Goal: Navigation & Orientation: Find specific page/section

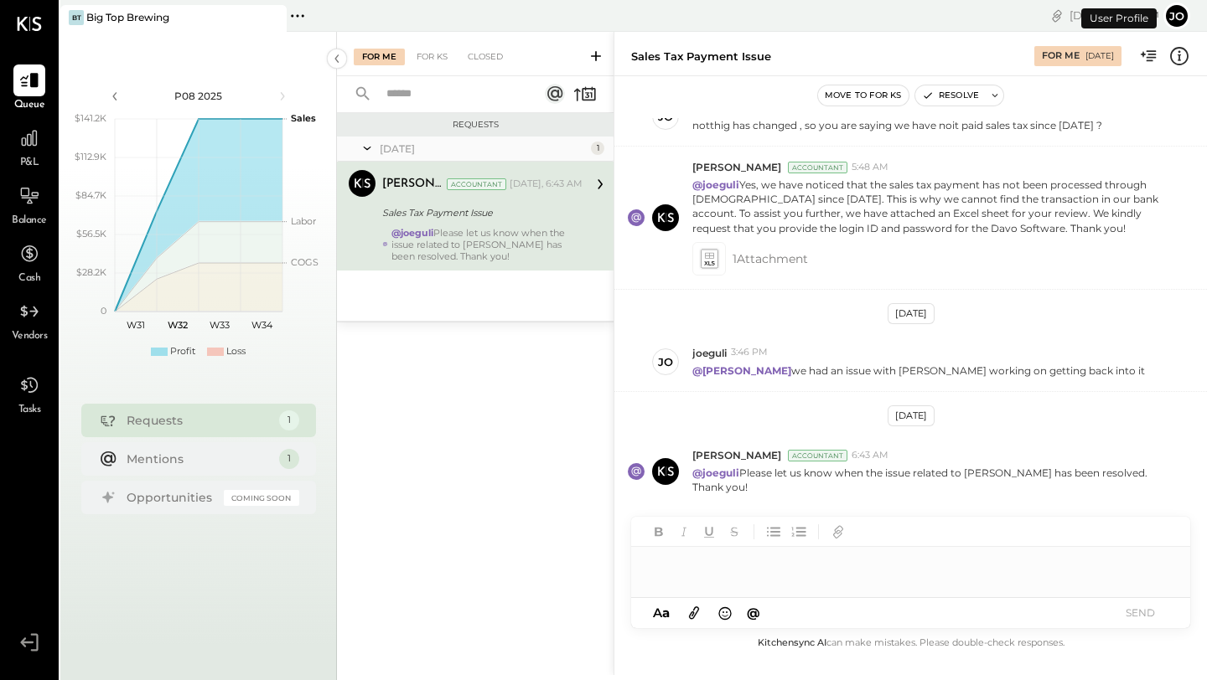
scroll to position [192, 0]
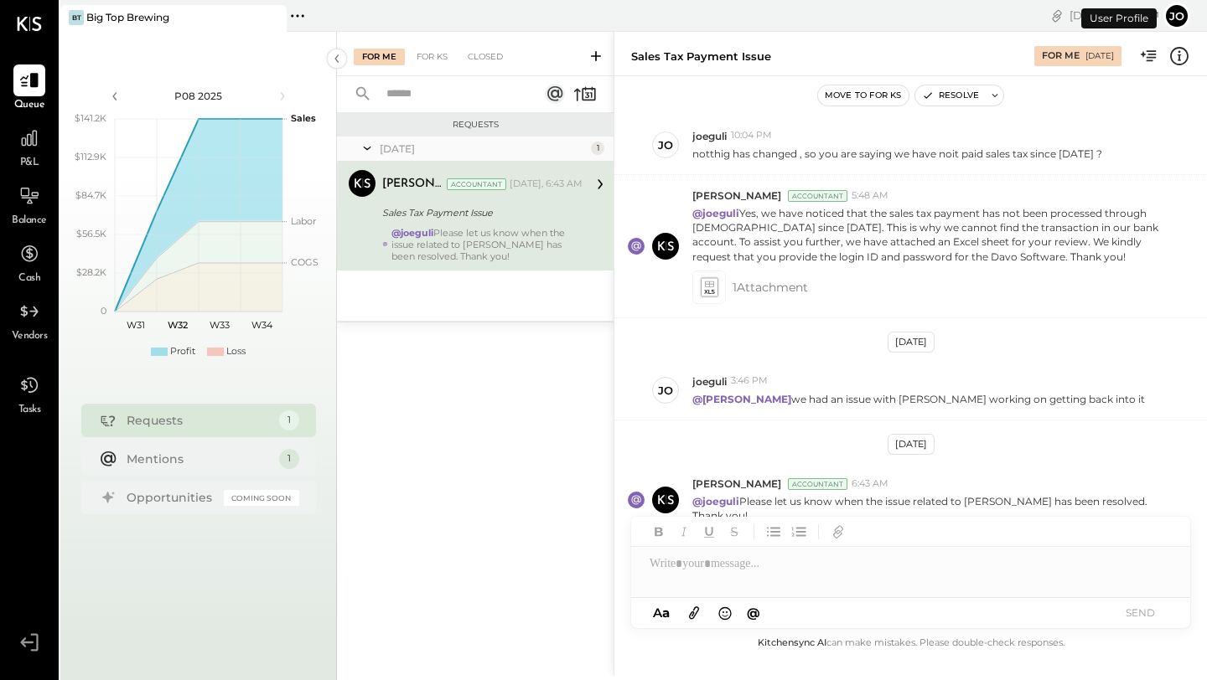
click at [161, 23] on div "Big Top Brewing" at bounding box center [127, 17] width 83 height 14
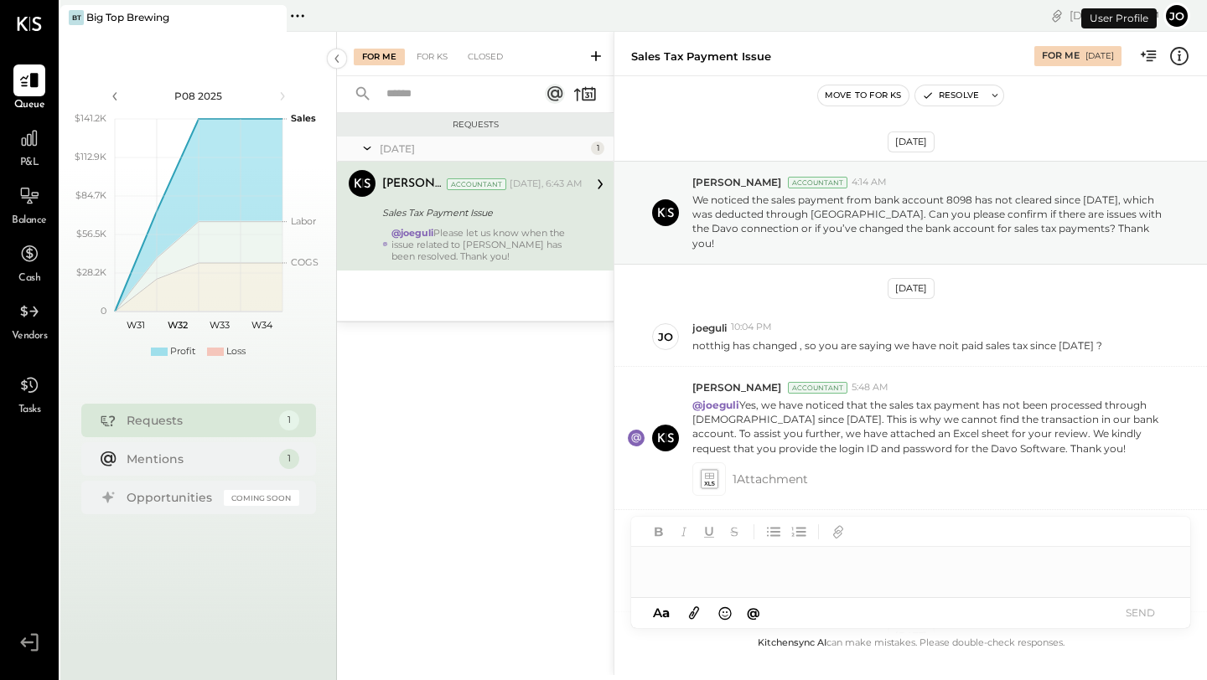
scroll to position [192, 0]
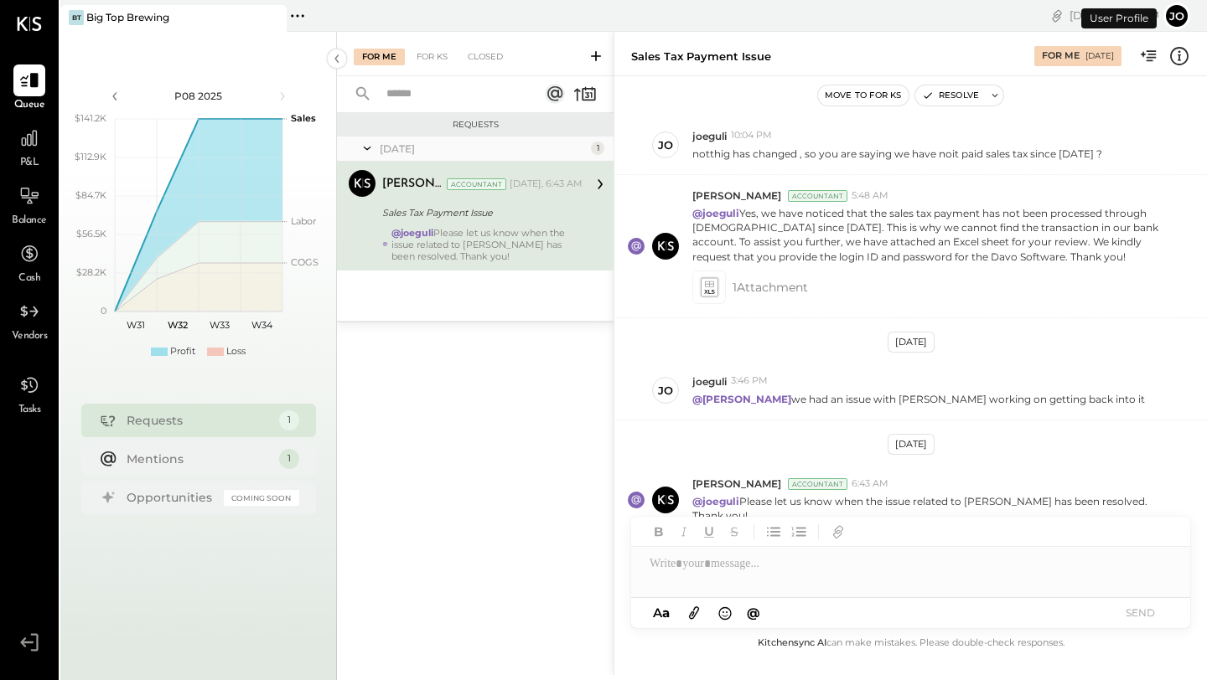
click at [1182, 18] on button "jo" at bounding box center [1176, 16] width 27 height 27
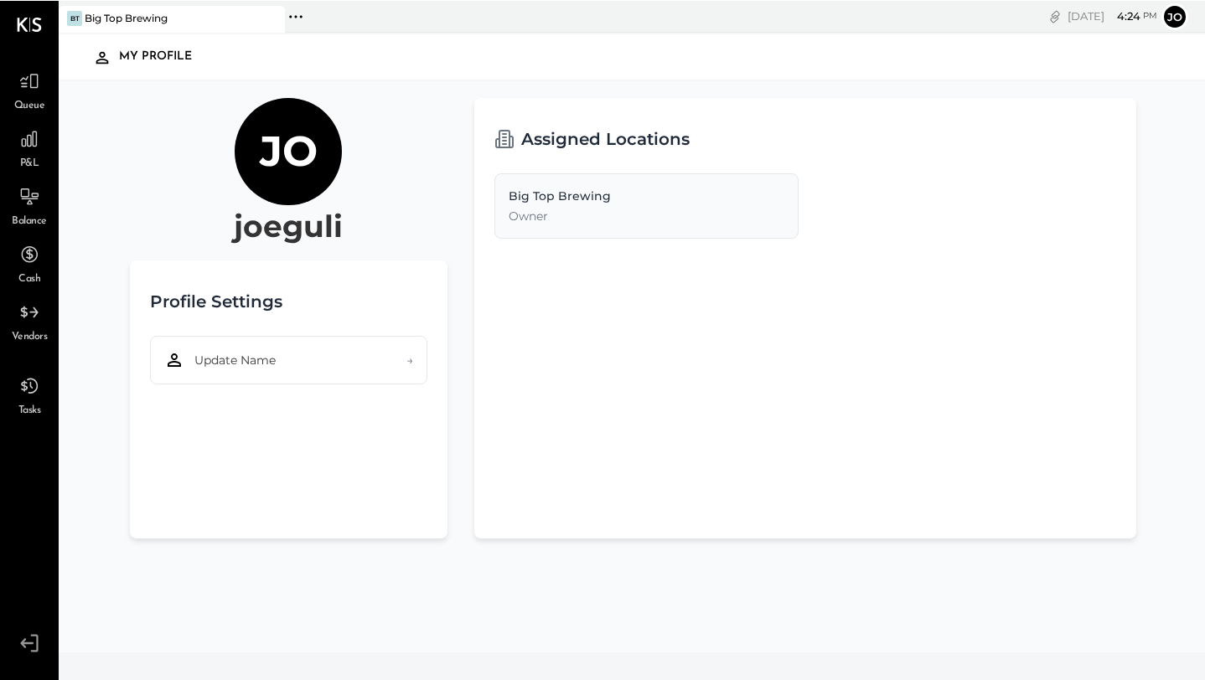
click at [1181, 16] on button "jo" at bounding box center [1174, 16] width 27 height 27
click at [826, 37] on div "My Profile" at bounding box center [632, 56] width 1114 height 39
click at [25, 151] on div at bounding box center [29, 138] width 32 height 32
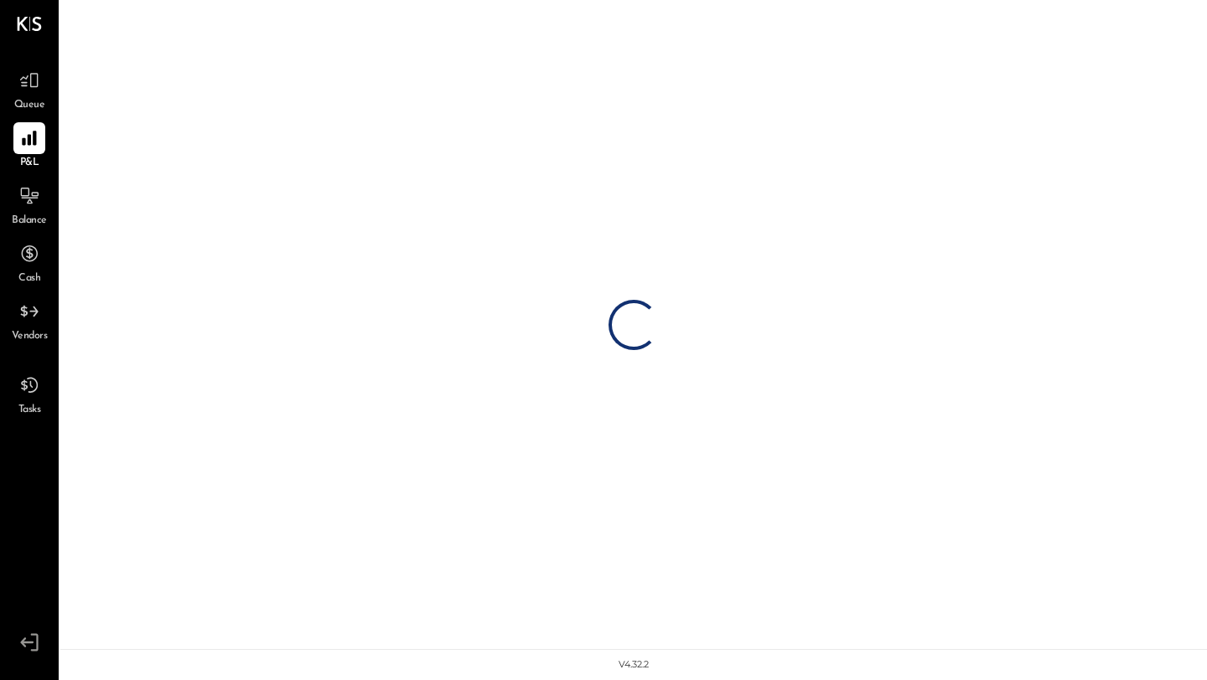
click at [30, 100] on span "Queue" at bounding box center [29, 105] width 31 height 15
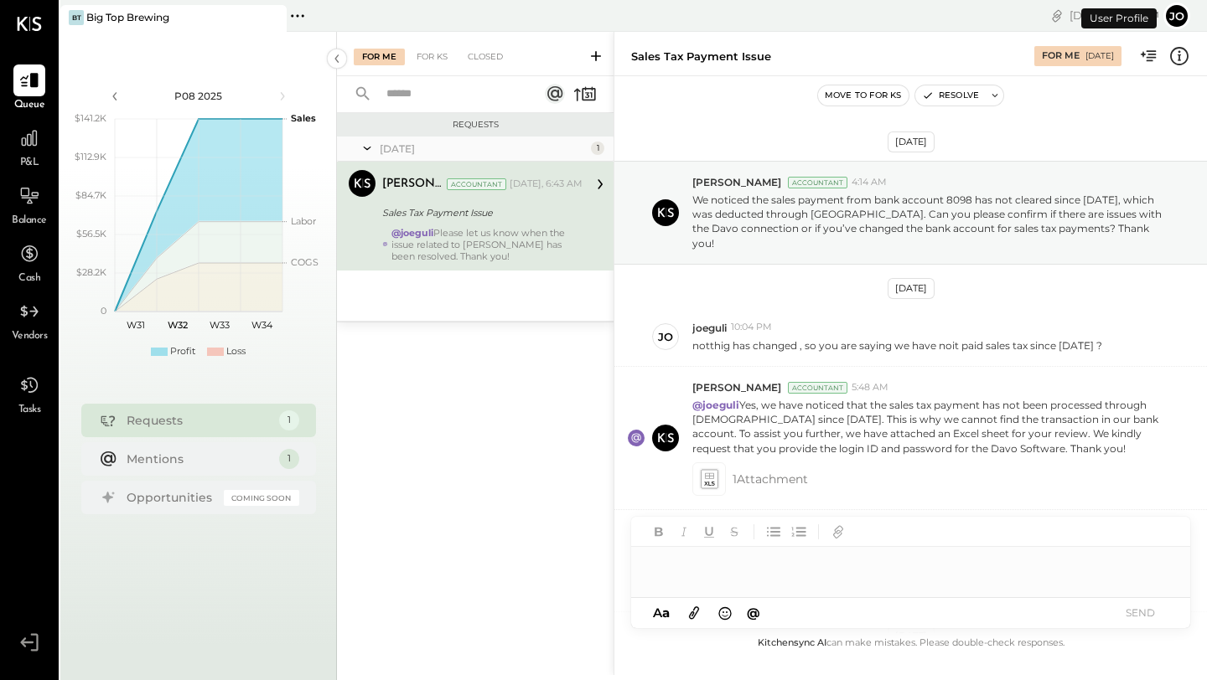
scroll to position [192, 0]
